Goal: Information Seeking & Learning: Learn about a topic

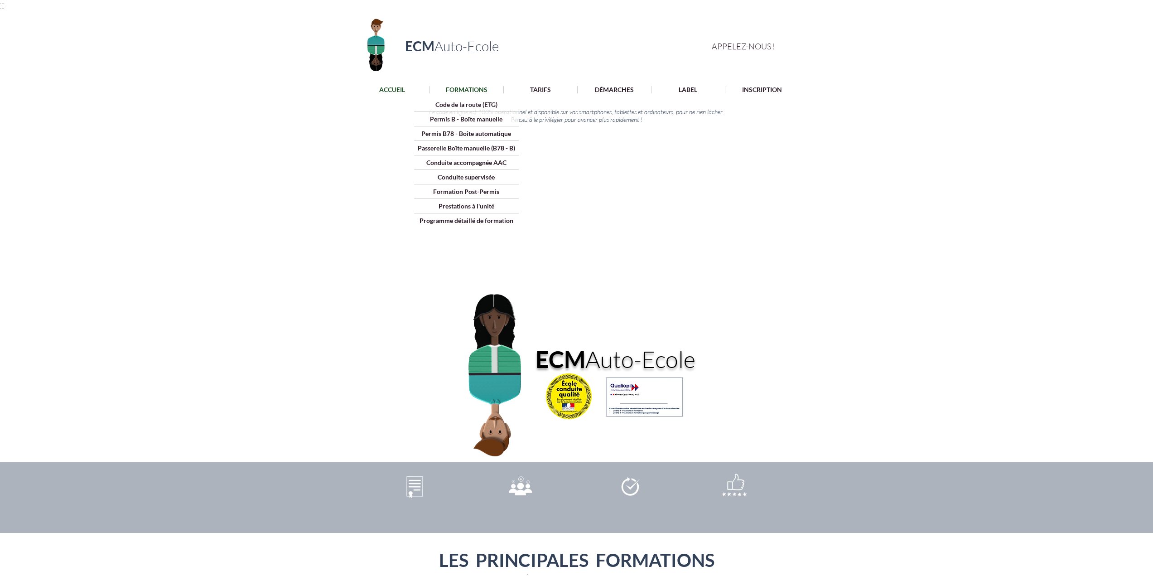
click at [470, 89] on p "FORMATIONS" at bounding box center [466, 89] width 51 height 7
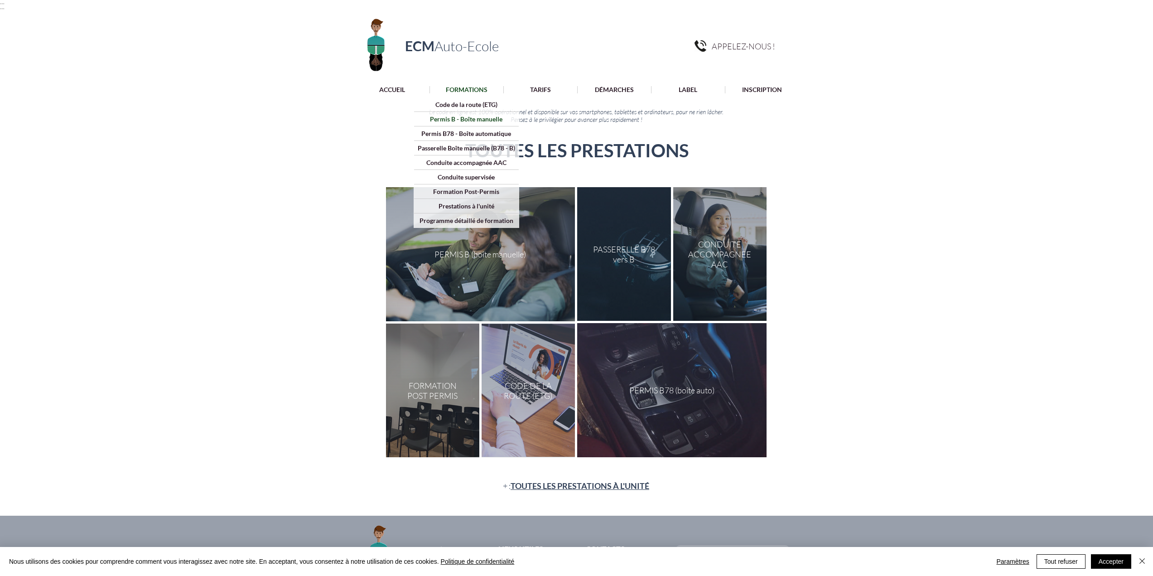
click at [475, 120] on p "Permis B - Boîte manuelle" at bounding box center [466, 119] width 79 height 14
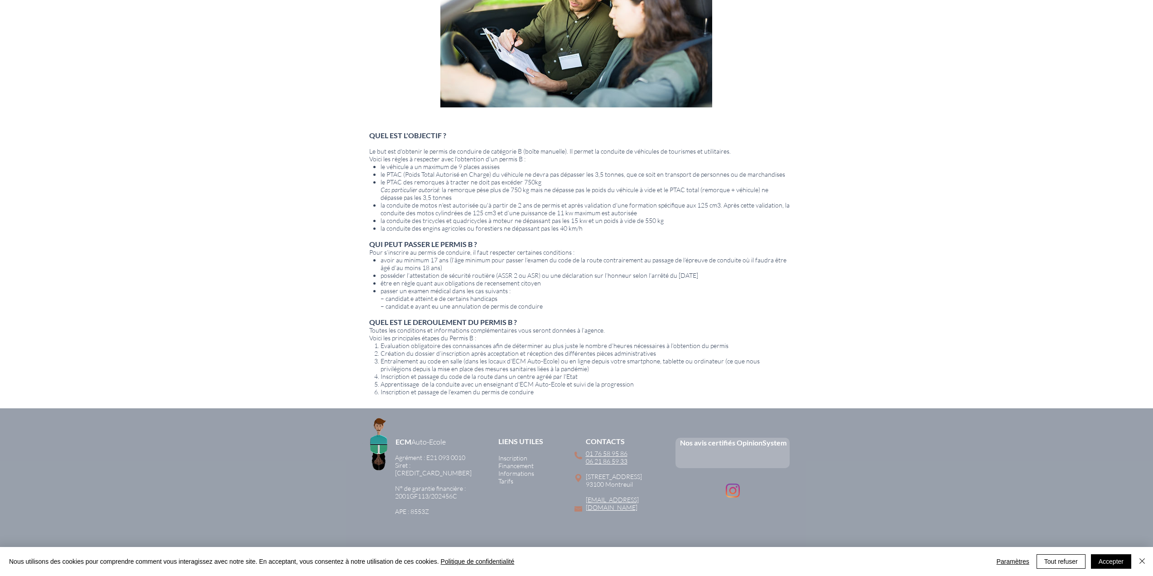
scroll to position [352, 0]
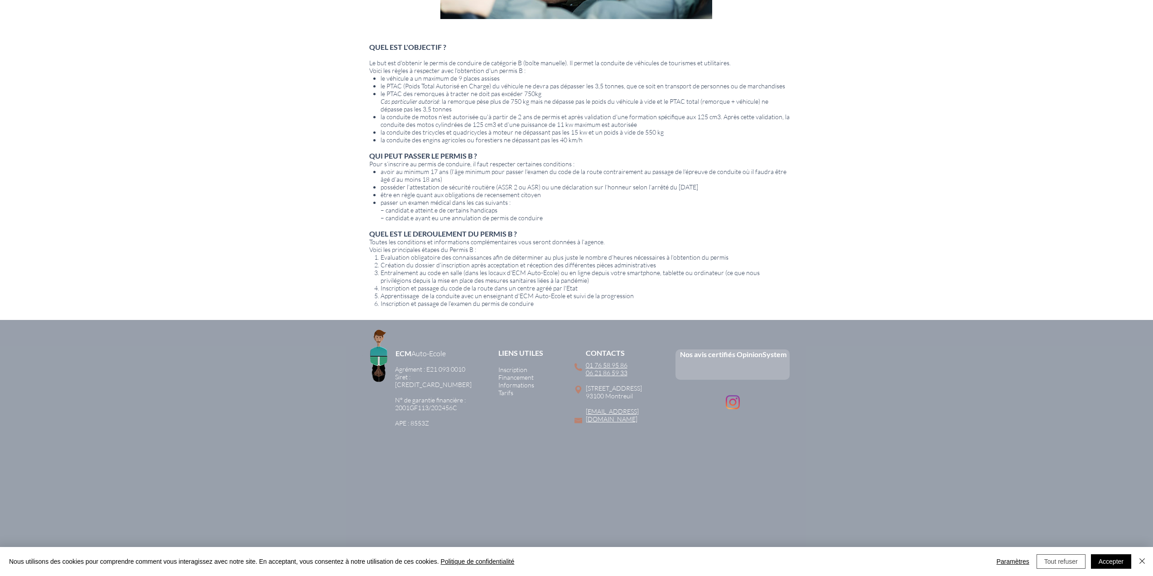
click at [1063, 562] on button "Tout refuser" at bounding box center [1060, 561] width 49 height 14
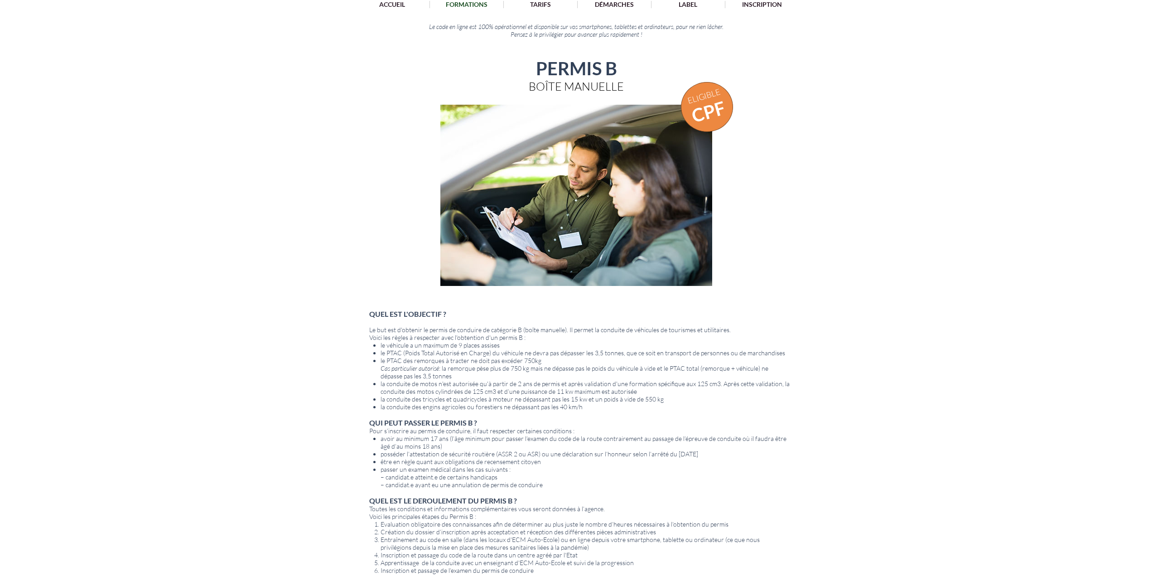
scroll to position [0, 0]
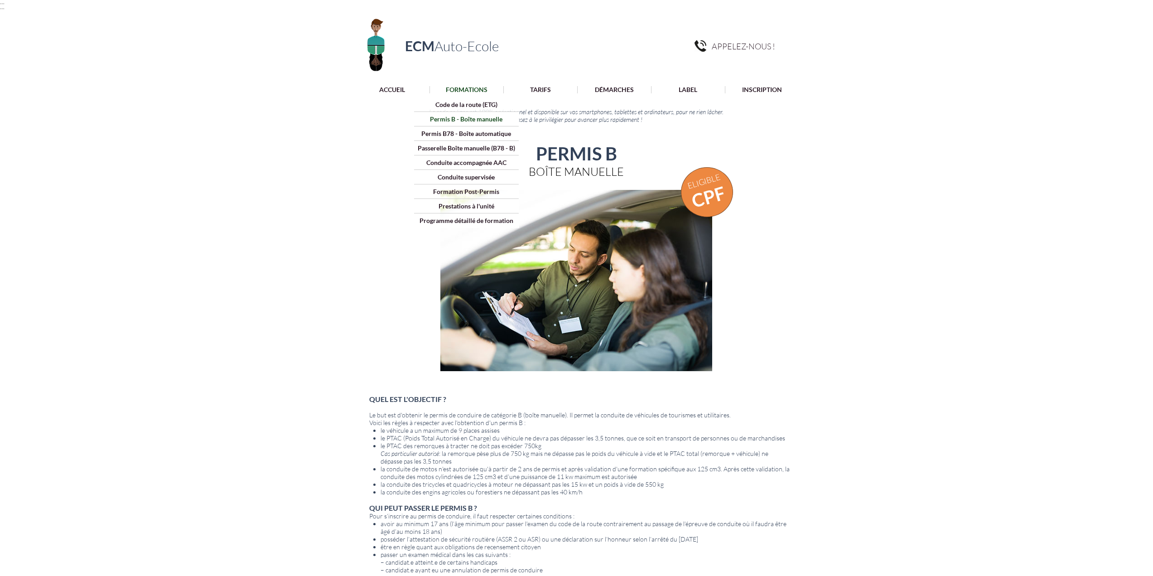
click at [476, 90] on p "FORMATIONS" at bounding box center [466, 89] width 51 height 7
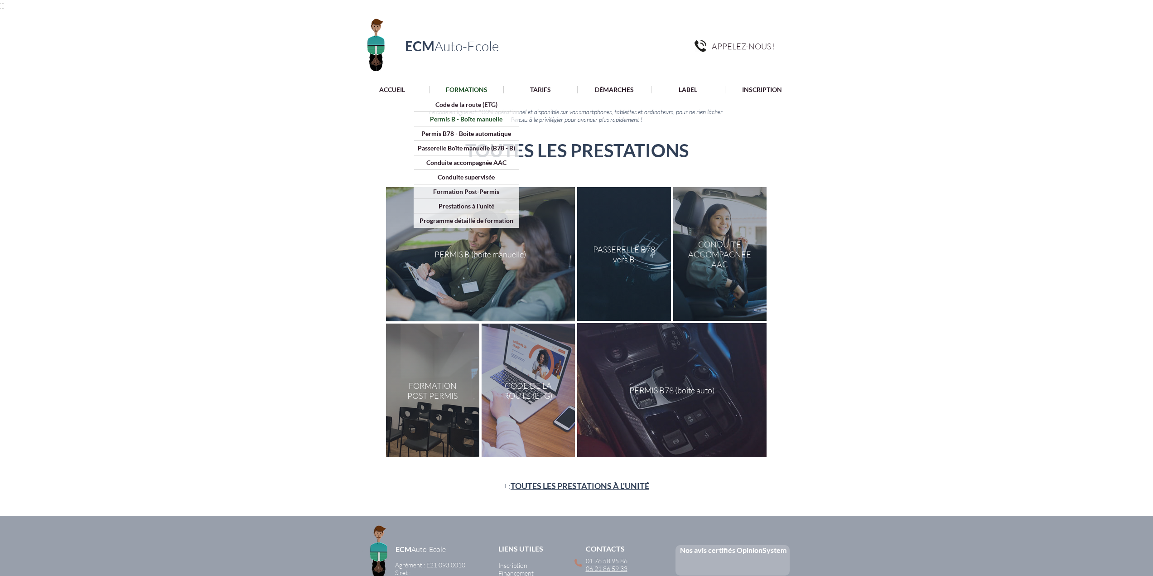
click at [471, 116] on p "Permis B - Boîte manuelle" at bounding box center [466, 119] width 79 height 14
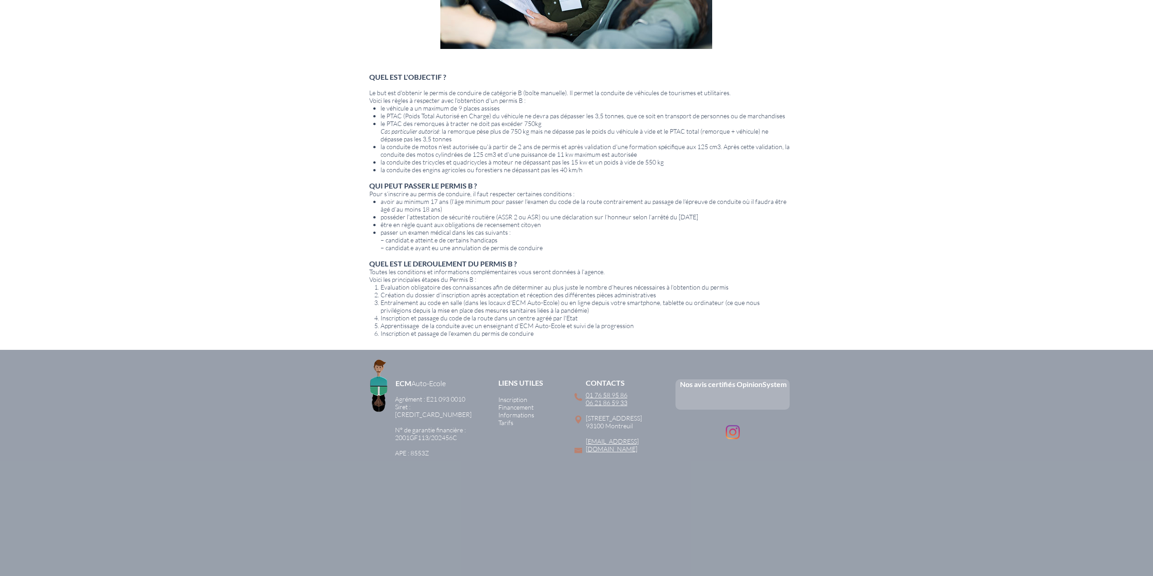
scroll to position [352, 0]
